Goal: Transaction & Acquisition: Purchase product/service

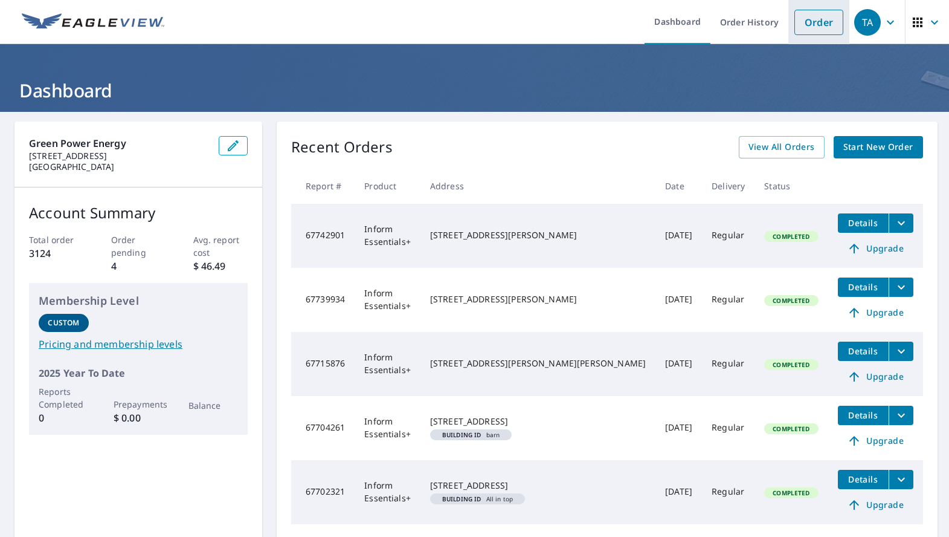
click at [801, 21] on link "Order" at bounding box center [819, 22] width 49 height 25
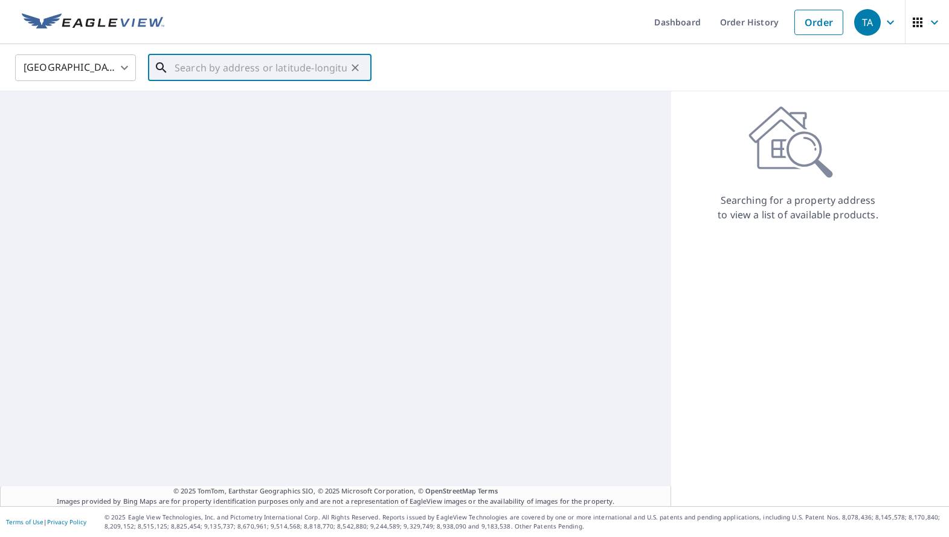
click at [228, 71] on input "text" at bounding box center [261, 68] width 172 height 34
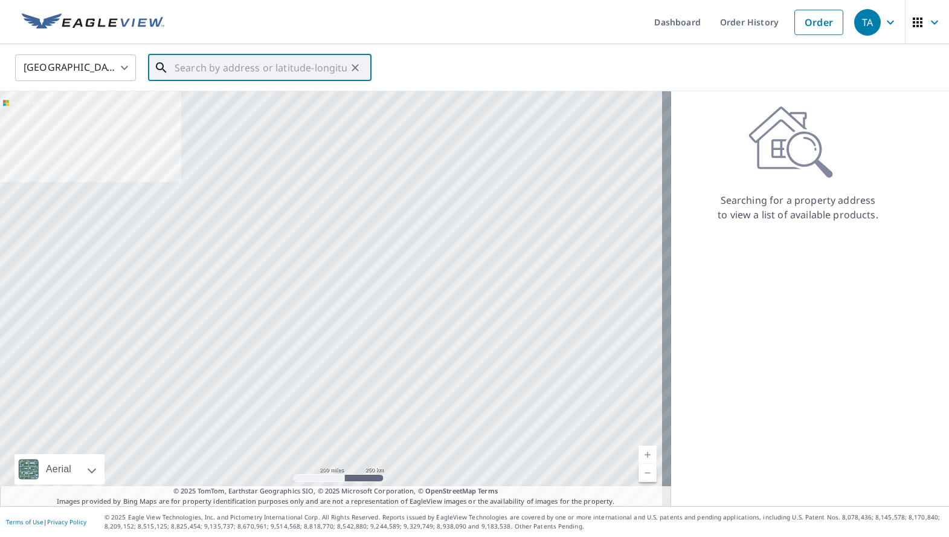
paste input "[STREET_ADDRESS][PERSON_NAME]"
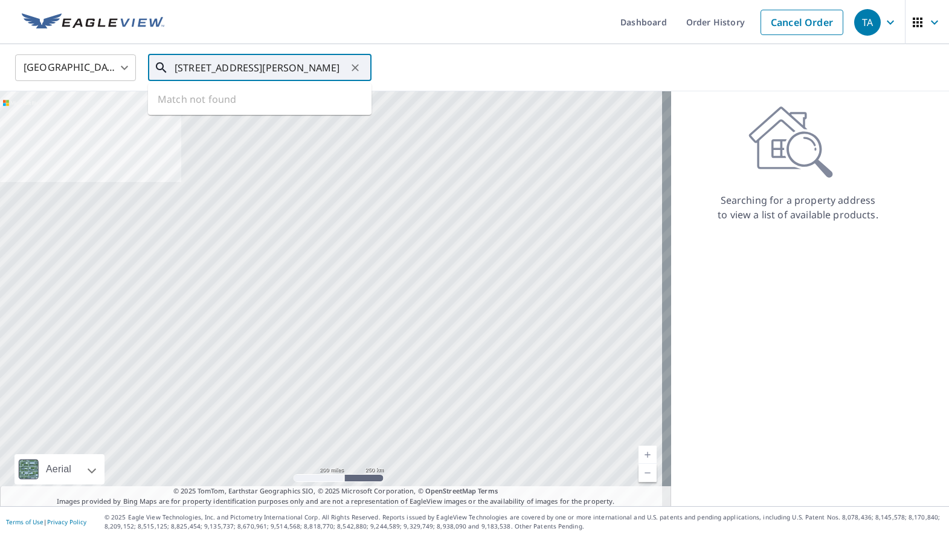
scroll to position [0, 4]
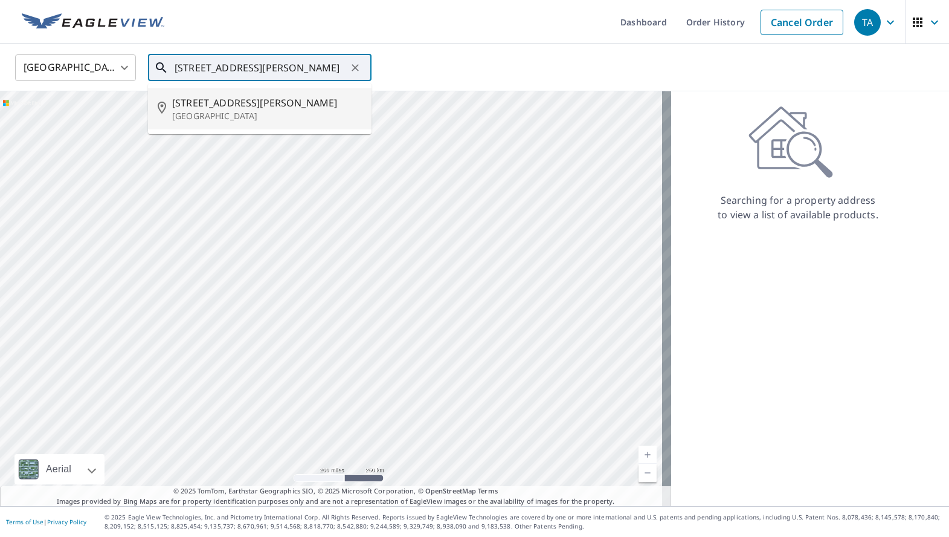
click at [242, 95] on span "[STREET_ADDRESS][PERSON_NAME]" at bounding box center [267, 102] width 190 height 15
type input "[STREET_ADDRESS][PERSON_NAME]"
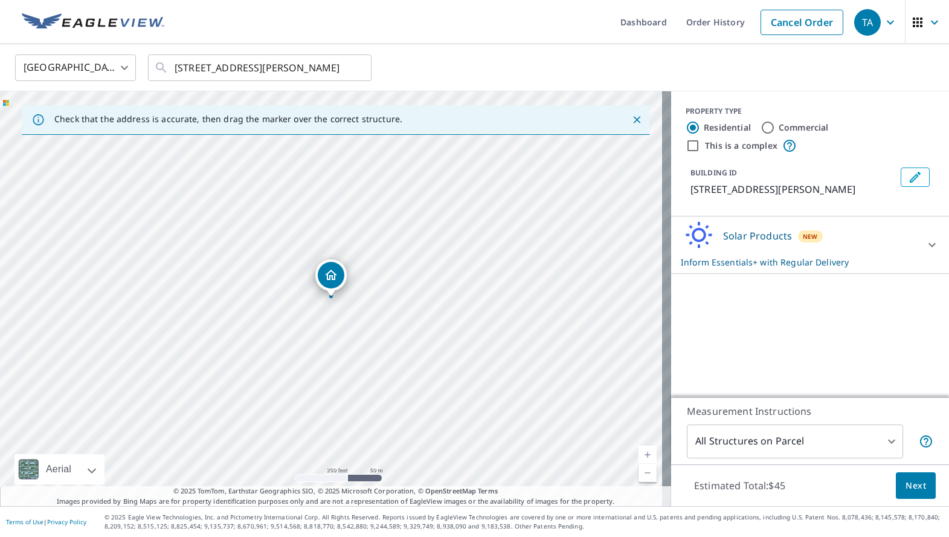
click at [640, 446] on link "Current Level 17, Zoom In" at bounding box center [648, 454] width 18 height 18
click at [640, 446] on link "Current Level 18, Zoom In" at bounding box center [648, 454] width 18 height 18
click at [906, 483] on span "Next" at bounding box center [916, 485] width 21 height 15
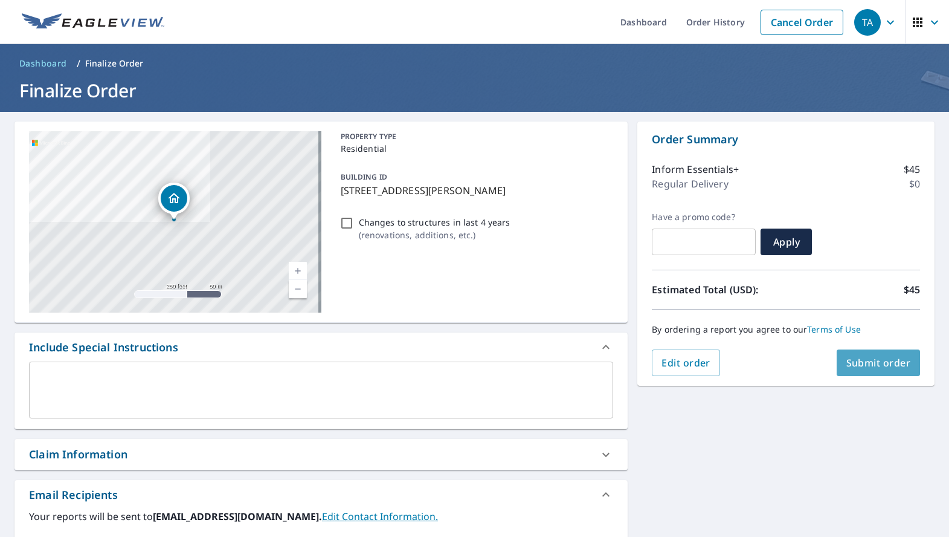
click at [864, 363] on span "Submit order" at bounding box center [879, 362] width 65 height 13
